Goal: Task Accomplishment & Management: Complete application form

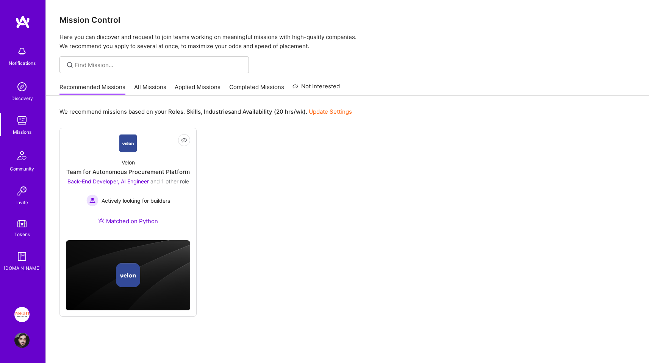
click at [202, 89] on link "Applied Missions" at bounding box center [198, 89] width 46 height 13
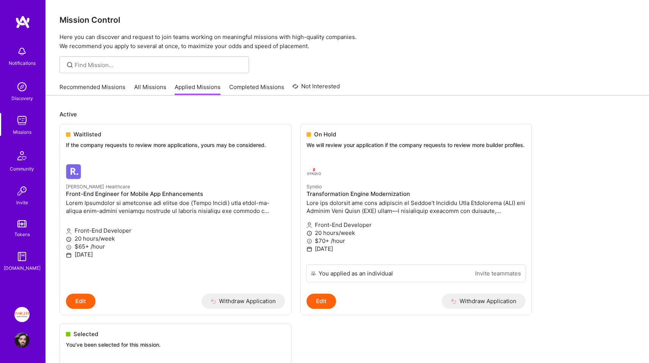
click at [146, 86] on link "All Missions" at bounding box center [150, 89] width 32 height 13
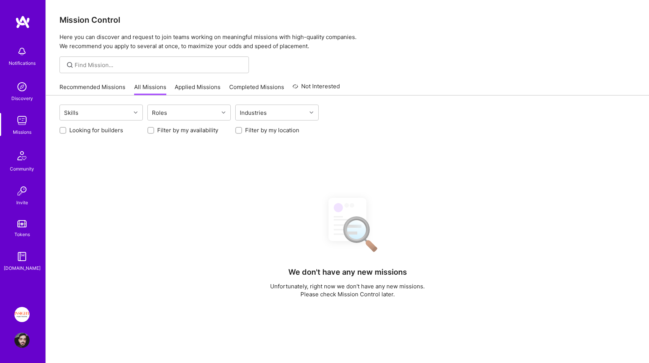
drag, startPoint x: 257, startPoint y: 124, endPoint x: 245, endPoint y: 125, distance: 12.2
click at [256, 124] on div "Looking for builders Filter by my availability Filter by my location" at bounding box center [348, 128] width 576 height 12
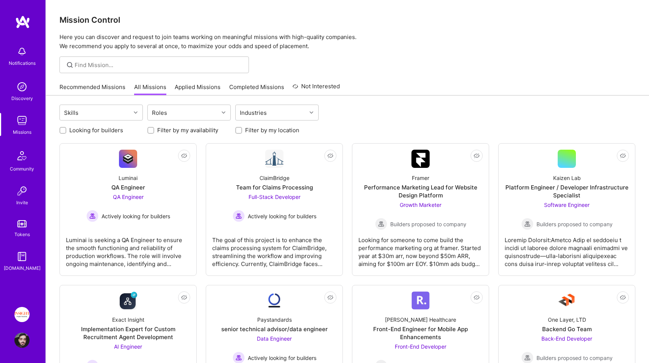
click at [119, 127] on label "Looking for builders" at bounding box center [96, 130] width 54 height 8
click at [66, 128] on input "Looking for builders" at bounding box center [63, 130] width 5 height 5
checkbox input "true"
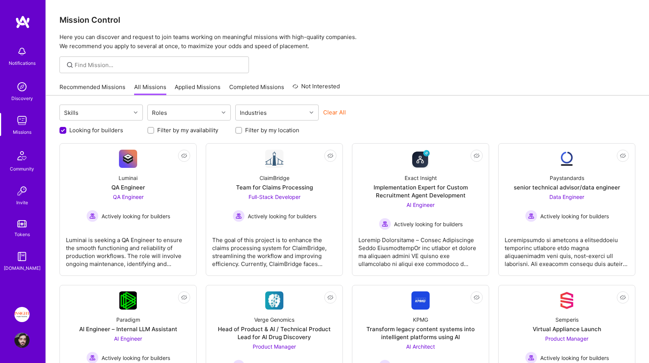
click at [256, 134] on label "Filter by my location" at bounding box center [272, 130] width 54 height 8
click at [242, 133] on input "Filter by my location" at bounding box center [239, 130] width 5 height 5
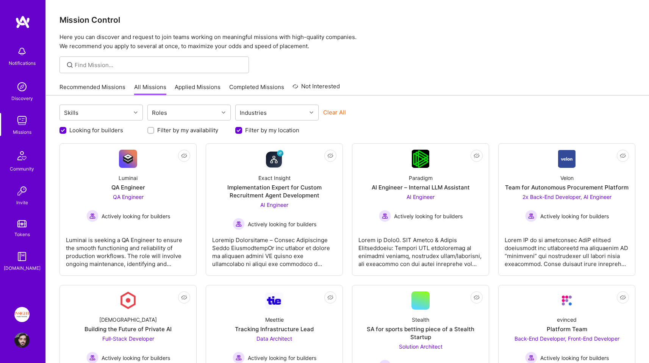
click at [255, 128] on label "Filter by my location" at bounding box center [272, 130] width 54 height 8
click at [243, 128] on input "Filter by my location" at bounding box center [239, 130] width 7 height 7
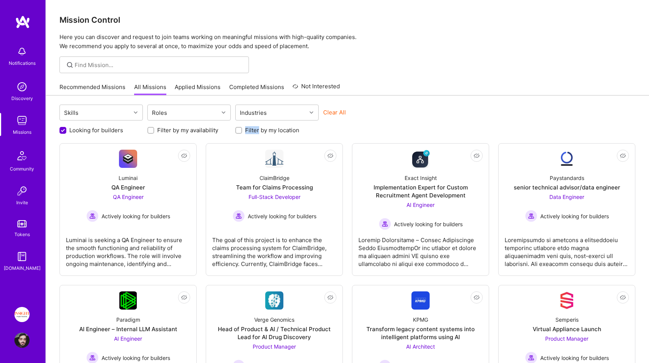
click at [255, 128] on label "Filter by my location" at bounding box center [272, 130] width 54 height 8
click at [242, 128] on input "Filter by my location" at bounding box center [239, 130] width 5 height 5
checkbox input "true"
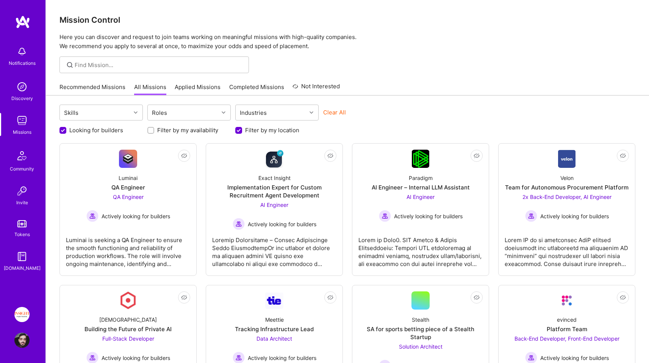
click at [186, 130] on label "Filter by my availability" at bounding box center [187, 130] width 61 height 8
click at [154, 130] on input "Filter by my availability" at bounding box center [151, 130] width 5 height 5
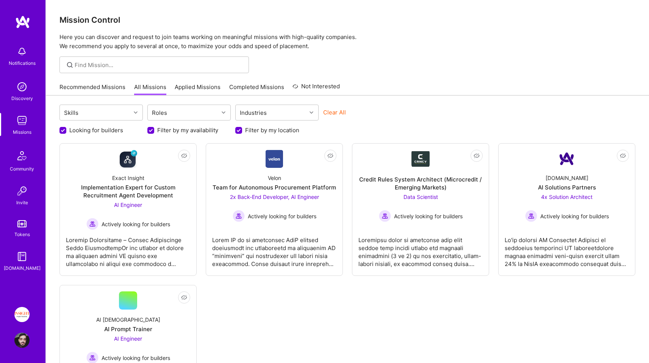
click at [172, 132] on label "Filter by my availability" at bounding box center [187, 130] width 61 height 8
click at [155, 132] on input "Filter by my availability" at bounding box center [151, 130] width 7 height 7
checkbox input "false"
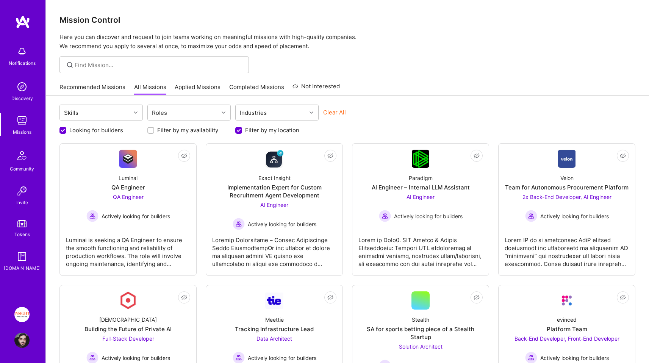
scroll to position [0, 0]
click at [140, 190] on div "QA Engineer" at bounding box center [128, 187] width 34 height 8
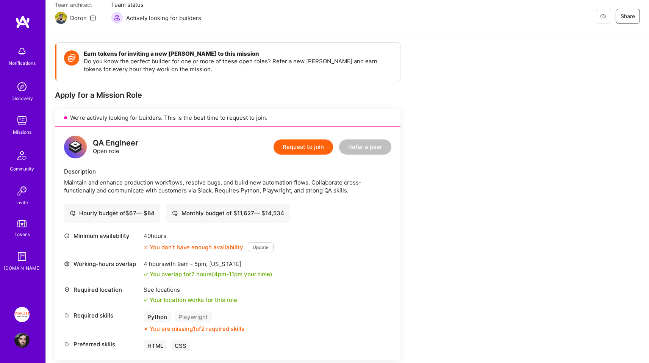
scroll to position [70, 0]
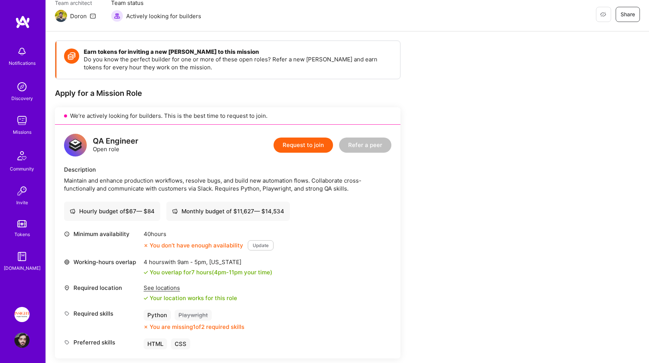
click at [56, 140] on div "QA Engineer Open role Request to join Refer a peer Description Maintain and enh…" at bounding box center [228, 242] width 346 height 234
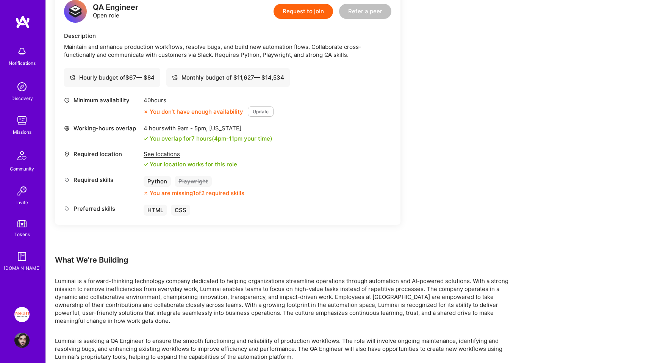
scroll to position [210, 0]
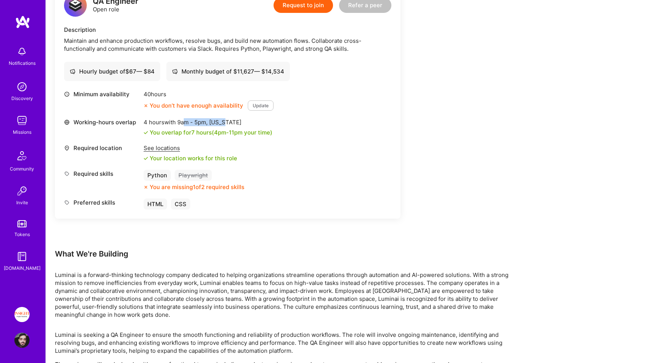
drag, startPoint x: 227, startPoint y: 125, endPoint x: 170, endPoint y: 123, distance: 56.5
click at [186, 124] on div "4 hours with 9am - 5pm , [US_STATE]" at bounding box center [208, 122] width 129 height 8
click at [150, 123] on div "4 hours with 9am - 5pm , [US_STATE]" at bounding box center [208, 122] width 129 height 8
drag, startPoint x: 254, startPoint y: 184, endPoint x: 301, endPoint y: 185, distance: 46.6
click at [286, 185] on div "Required skills Python Playwright You are missing 1 of 2 required skills" at bounding box center [227, 180] width 327 height 21
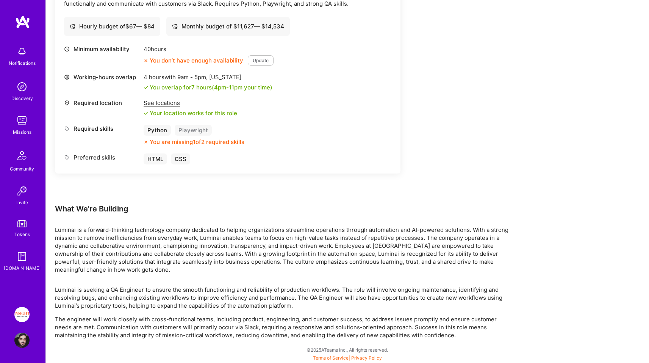
click at [301, 186] on div "Earn tokens for inviting a new [PERSON_NAME] to this mission Do you know the pe…" at bounding box center [228, 30] width 346 height 348
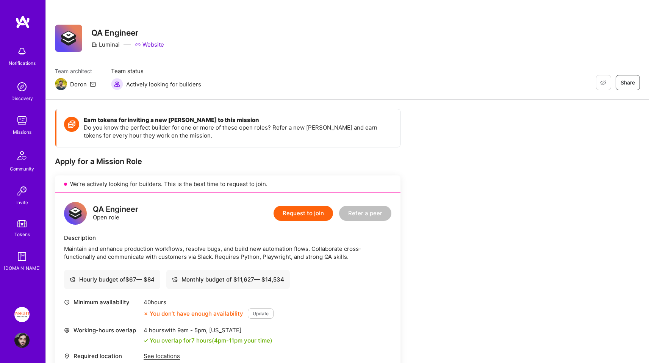
scroll to position [0, 0]
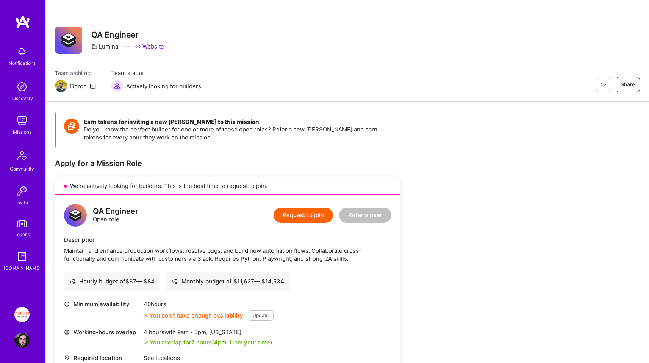
click at [74, 39] on img at bounding box center [68, 40] width 27 height 27
